Goal: Navigation & Orientation: Find specific page/section

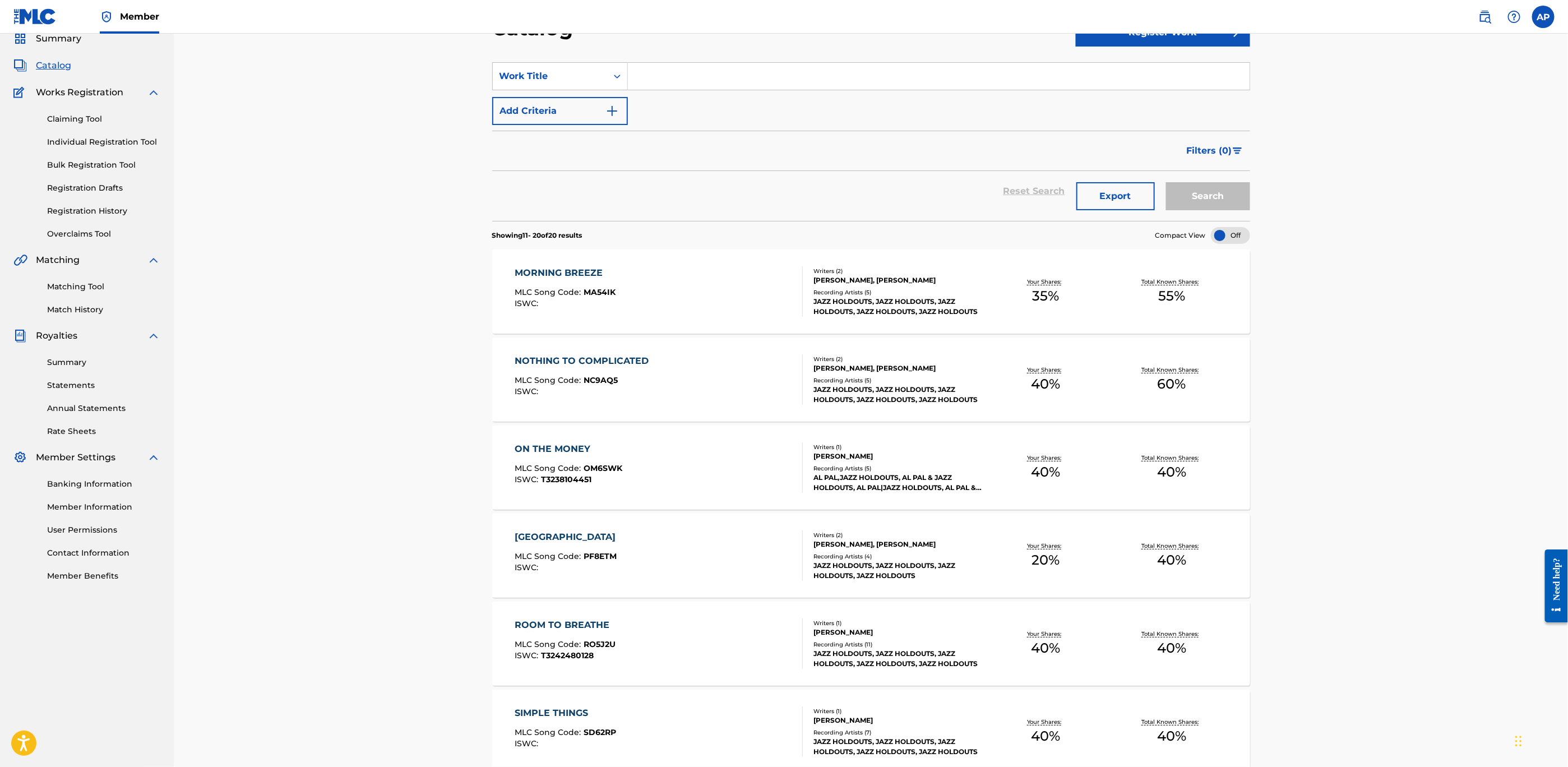
click at [115, 553] on link "Contact Information" at bounding box center [103, 553] width 113 height 12
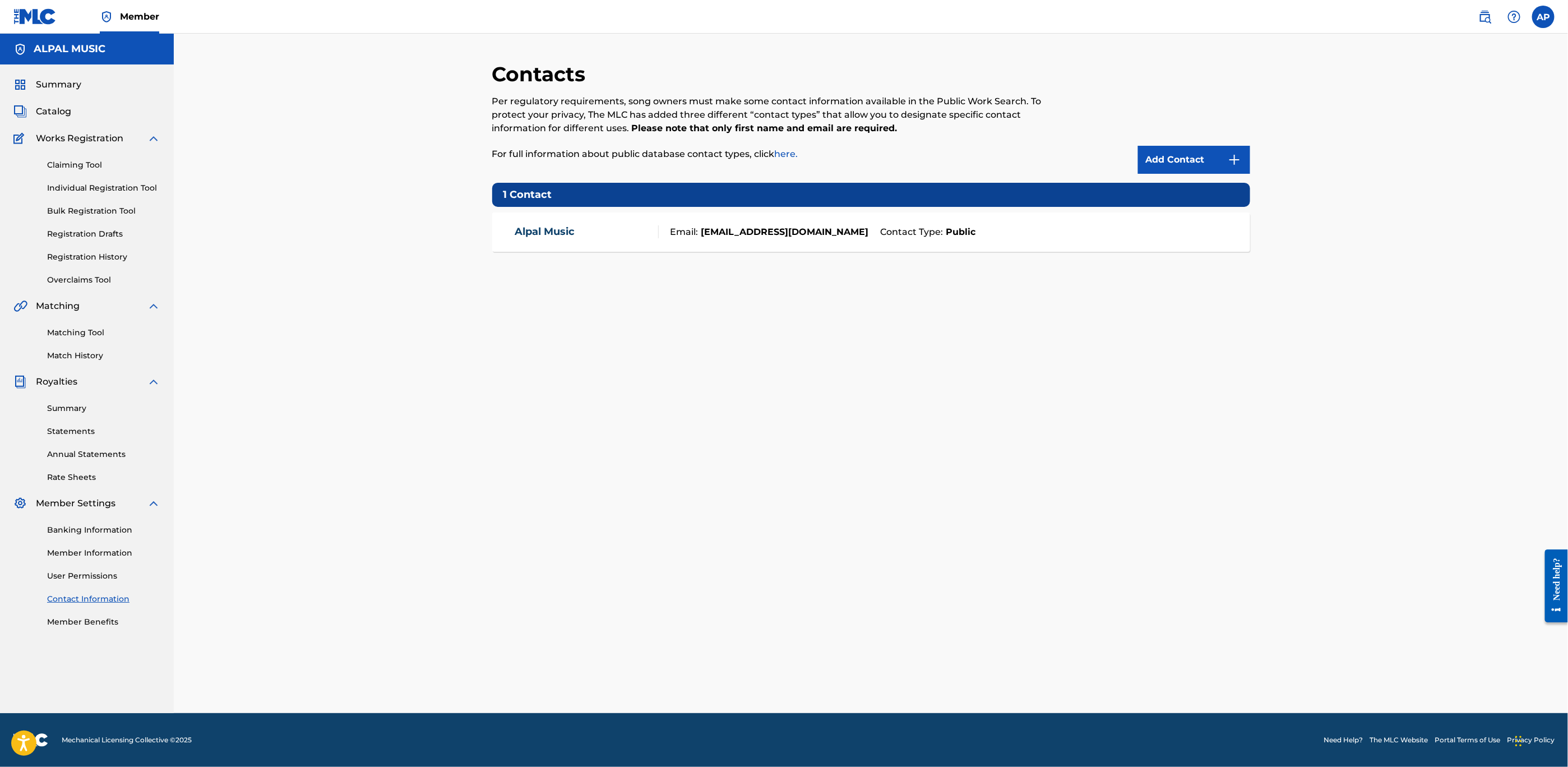
click at [57, 81] on span "Summary" at bounding box center [58, 85] width 46 height 13
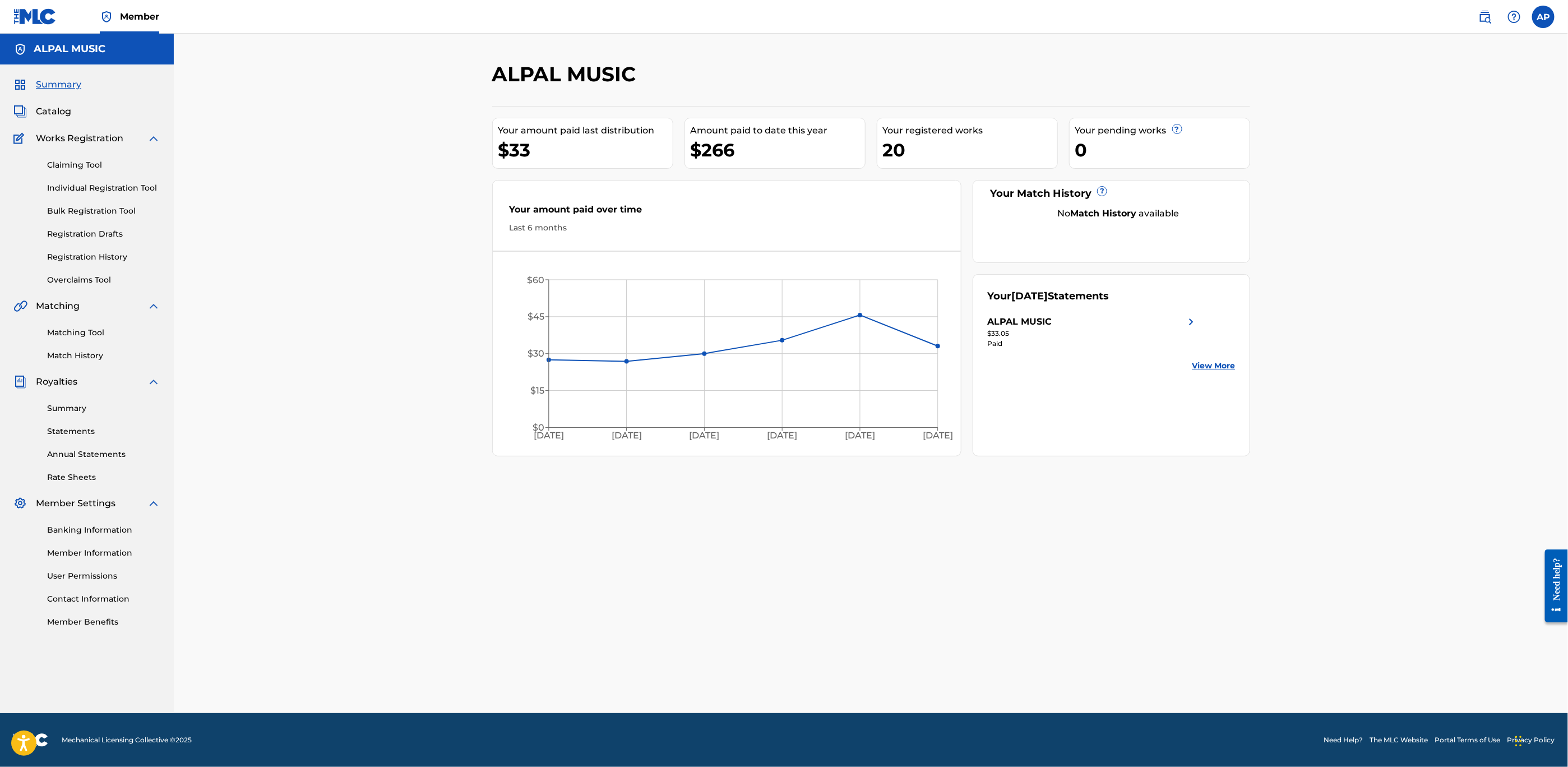
click at [113, 12] on img at bounding box center [107, 17] width 13 height 13
click at [55, 81] on span "Summary" at bounding box center [58, 85] width 46 height 13
click at [35, 13] on img at bounding box center [35, 16] width 43 height 16
click at [66, 211] on link "Bulk Registration Tool" at bounding box center [103, 211] width 113 height 12
